Goal: Information Seeking & Learning: Learn about a topic

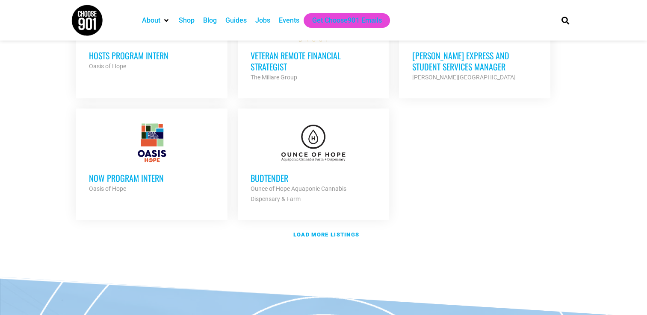
scroll to position [1014, 0]
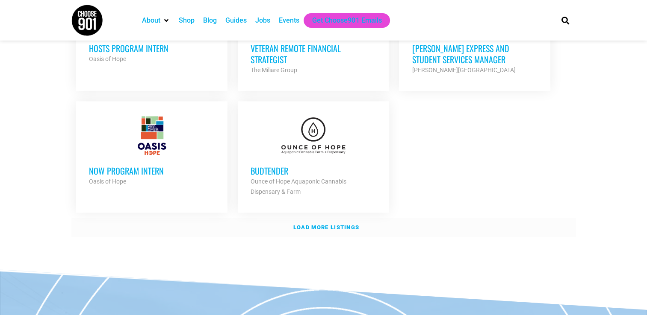
click at [327, 219] on link "Load more listings" at bounding box center [323, 228] width 504 height 20
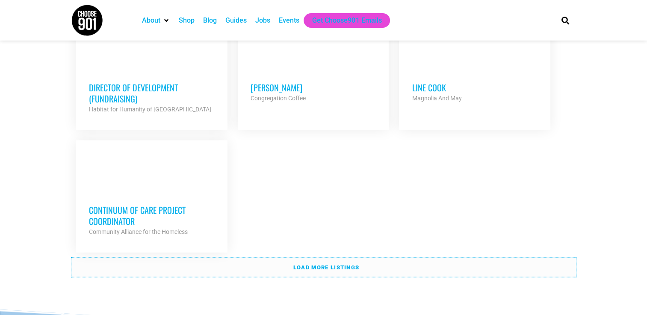
scroll to position [1830, 0]
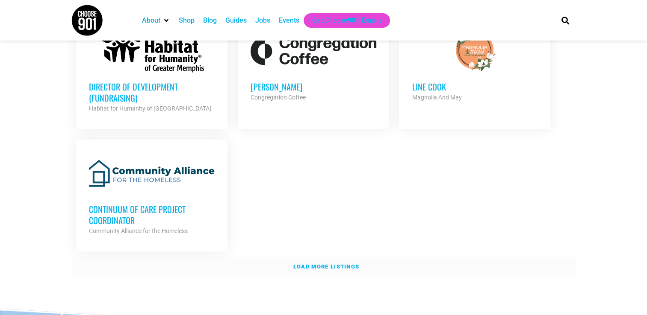
click at [337, 257] on link "Load more listings" at bounding box center [323, 267] width 504 height 20
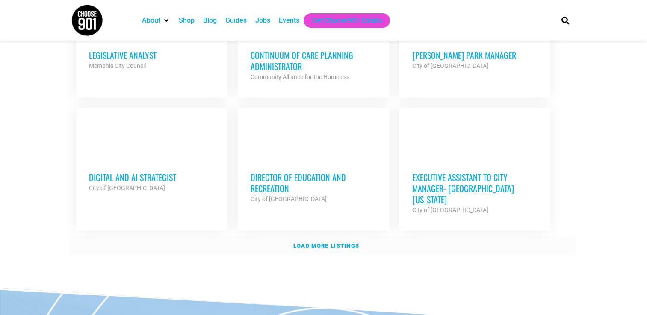
scroll to position [2618, 0]
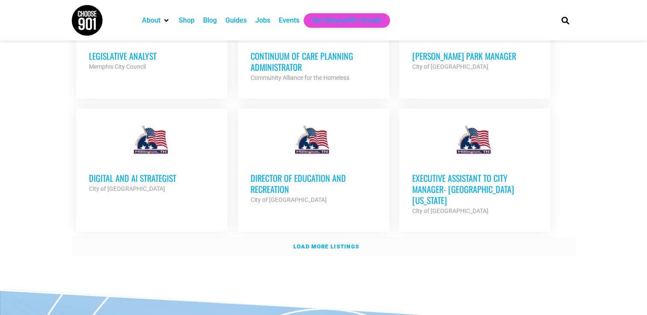
click at [350, 244] on strong "Load more listings" at bounding box center [326, 247] width 66 height 6
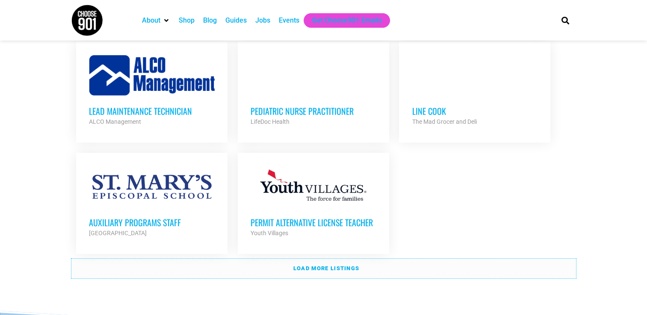
scroll to position [3419, 0]
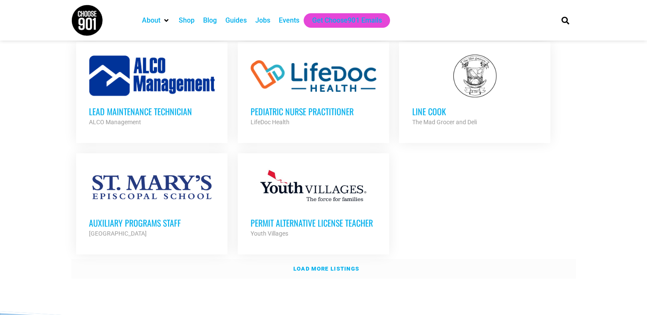
click at [348, 266] on strong "Load more listings" at bounding box center [326, 269] width 66 height 6
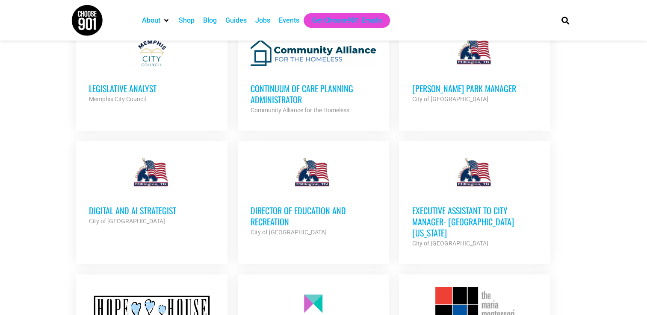
scroll to position [2586, 0]
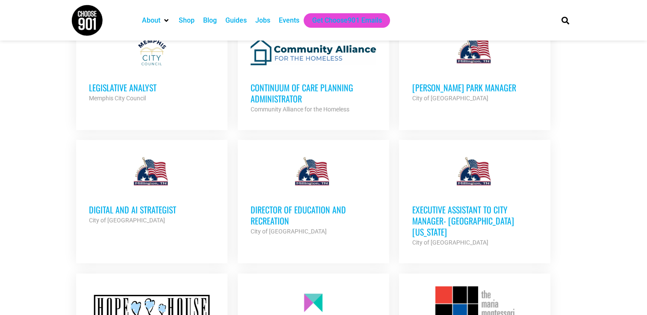
click at [451, 204] on h3 "Executive Assistant to City Manager- [GEOGRAPHIC_DATA] [US_STATE]" at bounding box center [475, 220] width 126 height 33
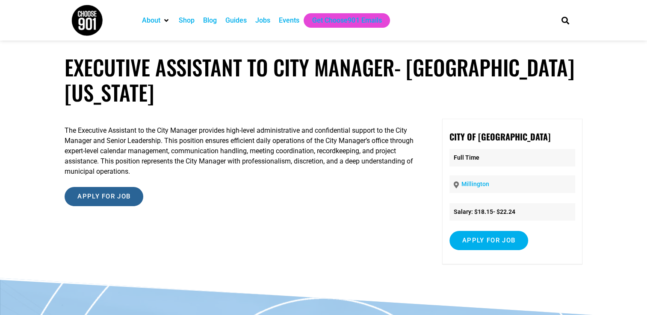
click at [130, 191] on input "Apply for job" at bounding box center [104, 196] width 79 height 19
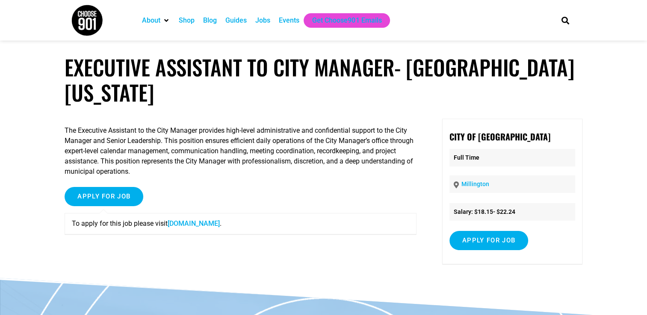
click at [205, 221] on link "[DOMAIN_NAME]" at bounding box center [194, 224] width 52 height 8
